Goal: Transaction & Acquisition: Purchase product/service

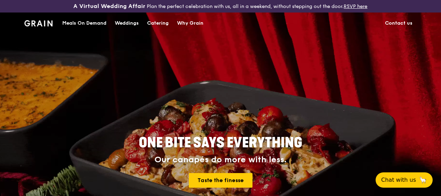
drag, startPoint x: 0, startPoint y: 0, endPoint x: 159, endPoint y: 31, distance: 161.9
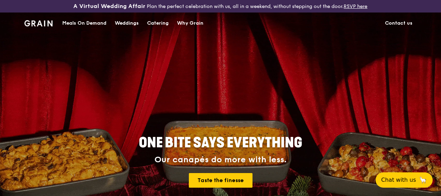
click at [159, 31] on div "Catering" at bounding box center [158, 23] width 22 height 21
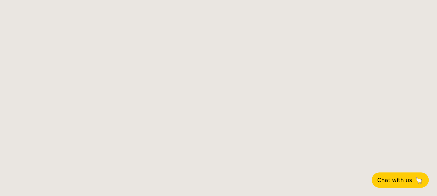
select select
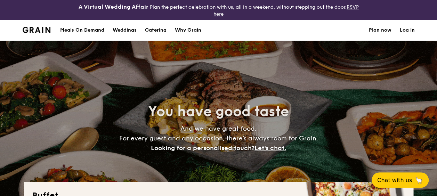
scroll to position [70, 0]
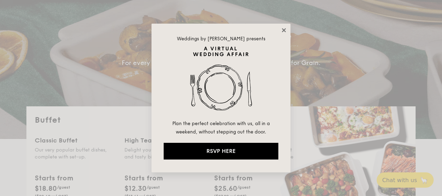
click at [283, 29] on icon at bounding box center [284, 30] width 4 height 4
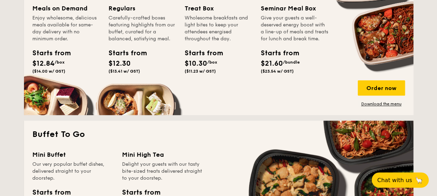
scroll to position [348, 0]
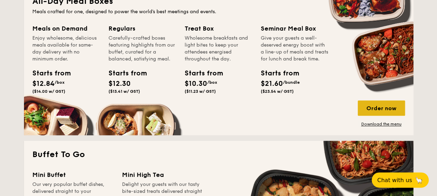
drag, startPoint x: 371, startPoint y: 108, endPoint x: 361, endPoint y: 105, distance: 10.2
click at [370, 107] on div "Order now" at bounding box center [381, 108] width 47 height 15
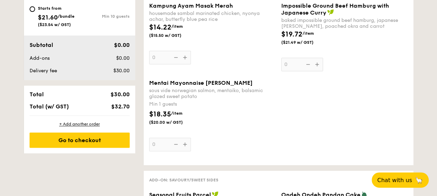
scroll to position [417, 0]
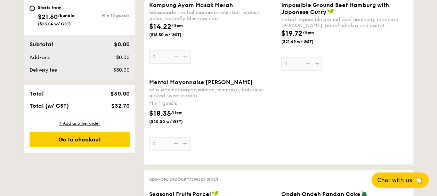
select select
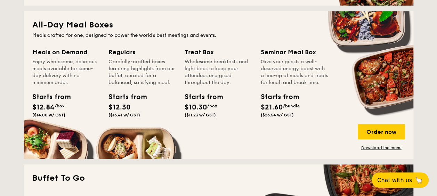
scroll to position [348, 0]
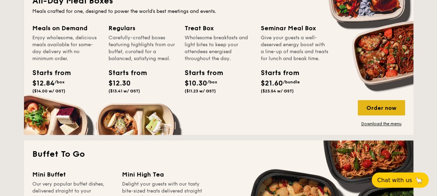
click at [383, 109] on div "Order now" at bounding box center [381, 107] width 47 height 15
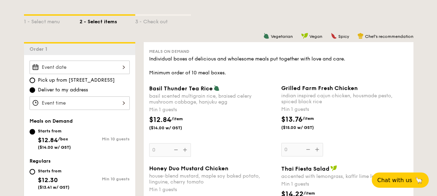
scroll to position [104, 0]
